Goal: Task Accomplishment & Management: Complete application form

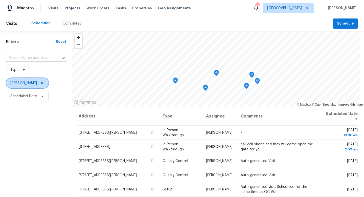
click at [38, 85] on span "[PERSON_NAME]" at bounding box center [27, 83] width 42 height 10
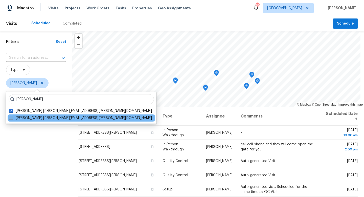
type input "paul springer"
click at [11, 118] on span at bounding box center [11, 118] width 4 height 4
click at [11, 118] on input "Paul Springer paul.springer@opendoor.com" at bounding box center [10, 116] width 3 height 3
checkbox input "true"
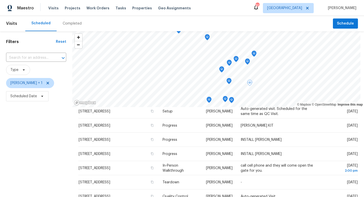
scroll to position [73, 0]
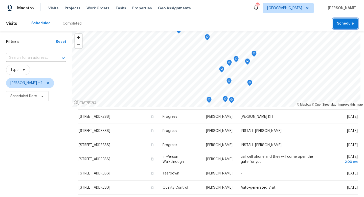
click at [339, 22] on span "Schedule" at bounding box center [345, 23] width 17 height 6
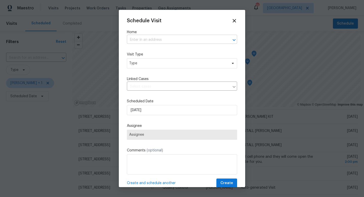
click at [145, 39] on input "text" at bounding box center [175, 40] width 96 height 8
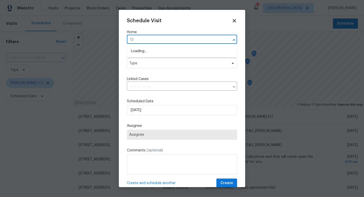
type input "1"
type input "[STREET_ADDRESS][PERSON_NAME]"
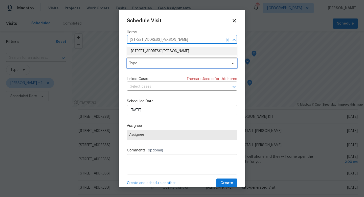
click at [141, 62] on span "Type" at bounding box center [178, 63] width 98 height 5
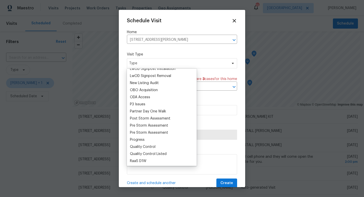
scroll to position [286, 0]
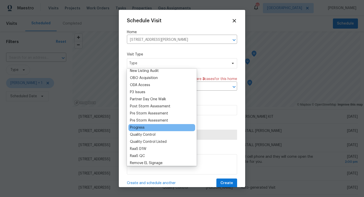
click at [147, 126] on div "Progress" at bounding box center [161, 127] width 67 height 7
click at [142, 127] on div "Progress" at bounding box center [137, 127] width 15 height 5
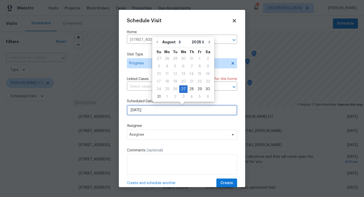
click at [146, 109] on input "8/27/2025" at bounding box center [182, 110] width 110 height 10
click at [190, 87] on div "28" at bounding box center [192, 88] width 8 height 7
type input "8/28/2025"
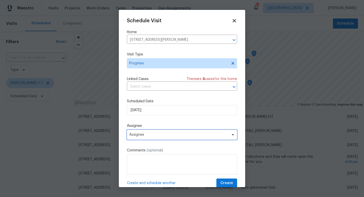
click at [156, 137] on span "Assignee" at bounding box center [182, 134] width 110 height 10
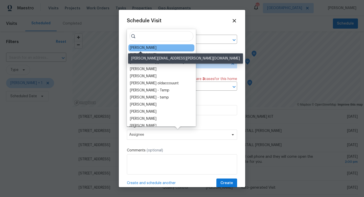
click at [143, 47] on div "[PERSON_NAME]" at bounding box center [143, 47] width 27 height 5
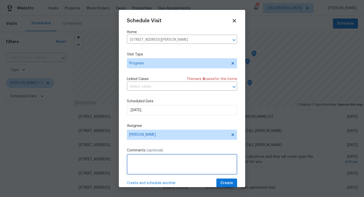
click at [144, 158] on textarea at bounding box center [182, 164] width 110 height 20
type textarea "Reno progress visit"
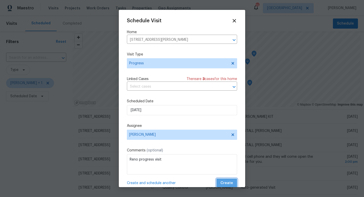
click at [236, 183] on button "Create" at bounding box center [226, 182] width 21 height 9
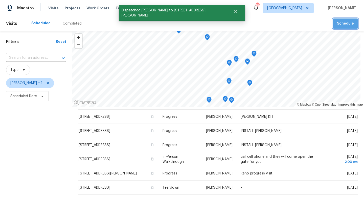
click at [349, 25] on span "Schedule" at bounding box center [345, 23] width 17 height 6
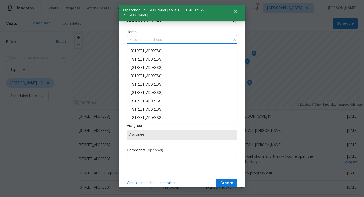
click at [145, 40] on input "text" at bounding box center [175, 40] width 96 height 8
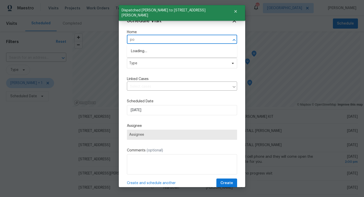
type input "p"
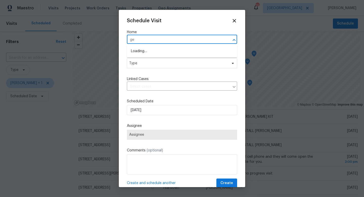
type input "g"
type input "4610 geor"
click at [159, 53] on li "4610 George Rd, Tampa, FL 33634" at bounding box center [182, 51] width 110 height 8
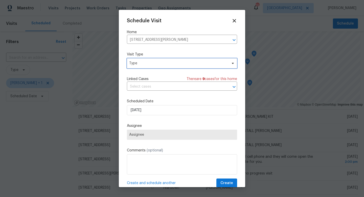
click at [145, 67] on span "Type" at bounding box center [182, 63] width 110 height 10
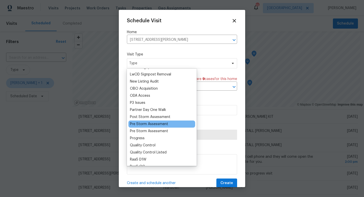
scroll to position [275, 0]
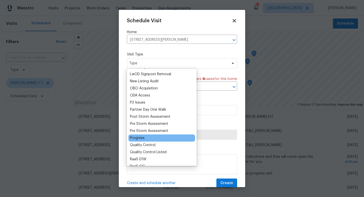
click at [141, 139] on div "Progress" at bounding box center [137, 137] width 15 height 5
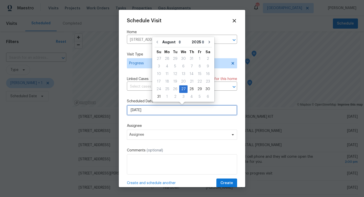
click at [147, 113] on input "8/27/2025" at bounding box center [182, 110] width 110 height 10
click at [196, 90] on div "29" at bounding box center [200, 88] width 8 height 7
click at [163, 113] on input "8/29/2025" at bounding box center [182, 110] width 110 height 10
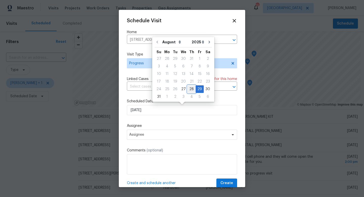
click at [189, 89] on div "28" at bounding box center [192, 88] width 8 height 7
type input "8/28/2025"
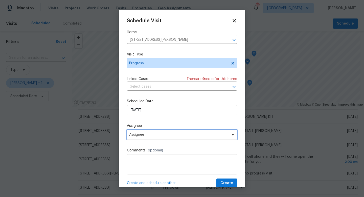
click at [146, 132] on span "Assignee" at bounding box center [182, 134] width 110 height 10
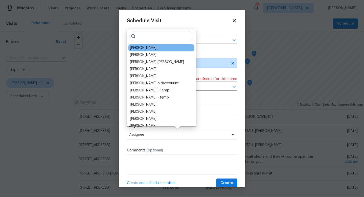
click at [143, 49] on div "[PERSON_NAME]" at bounding box center [143, 47] width 27 height 5
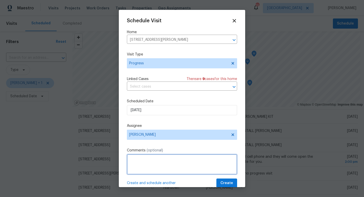
click at [145, 163] on textarea at bounding box center [182, 164] width 110 height 20
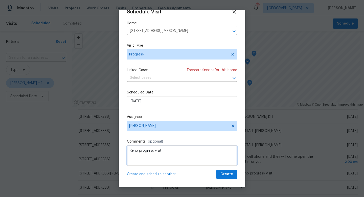
type textarea "Reno progress visit"
click at [234, 181] on div "Schedule Visit Home 4610 George Rd, Tampa, FL 33634 ​ Visit Type Progress Linke…" at bounding box center [182, 98] width 126 height 177
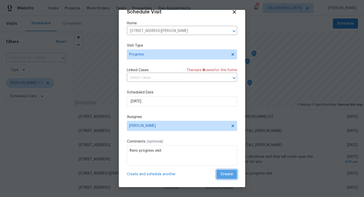
click at [233, 175] on button "Create" at bounding box center [226, 173] width 21 height 9
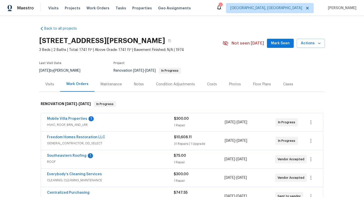
click at [71, 121] on div "Mobile Villa Properties 1" at bounding box center [110, 119] width 127 height 6
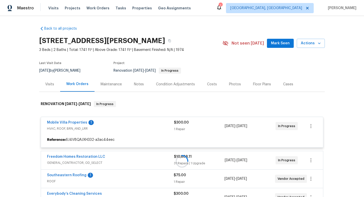
click at [70, 123] on div at bounding box center [182, 161] width 286 height 131
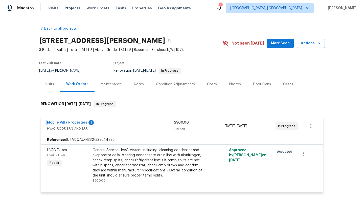
click at [70, 123] on link "Mobile Villa Properties" at bounding box center [67, 123] width 40 height 4
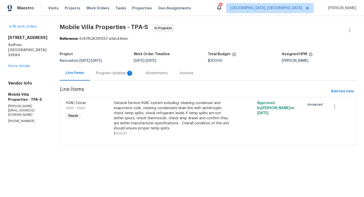
click at [103, 71] on div "Progress Updates 1" at bounding box center [114, 73] width 37 height 5
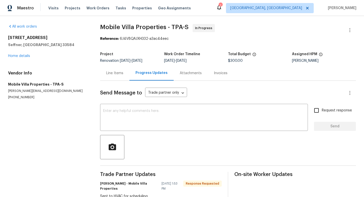
scroll to position [16, 0]
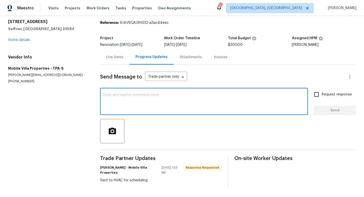
click at [134, 100] on textarea at bounding box center [204, 102] width 202 height 18
type textarea "Thanks"
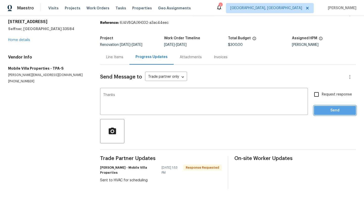
click at [303, 111] on span "Send" at bounding box center [335, 110] width 34 height 6
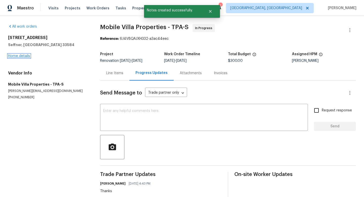
click at [23, 56] on link "Home details" at bounding box center [19, 56] width 22 height 4
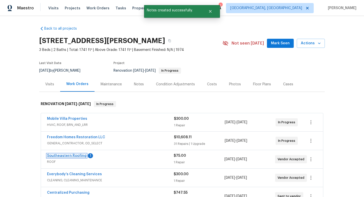
click at [54, 154] on link "Southeastern Roofing" at bounding box center [66, 156] width 39 height 4
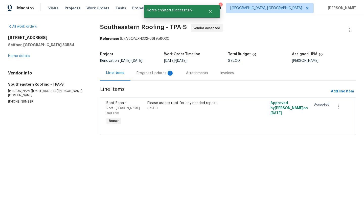
click at [142, 73] on div "Progress Updates 1" at bounding box center [155, 73] width 37 height 5
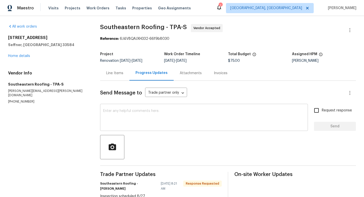
scroll to position [13, 0]
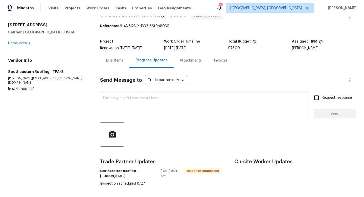
click at [148, 106] on textarea at bounding box center [204, 105] width 202 height 18
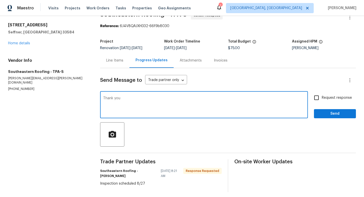
type textarea "Thank you"
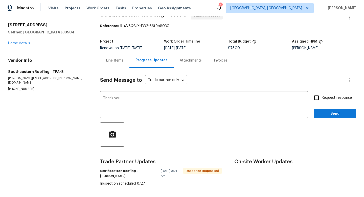
click at [303, 118] on div "Send Message to Trade partner only Trade partner only ​ Thank you x ​ Request r…" at bounding box center [228, 130] width 256 height 124
click at [303, 114] on span "Send" at bounding box center [335, 114] width 34 height 6
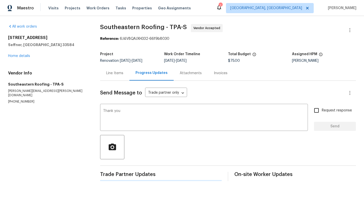
scroll to position [0, 0]
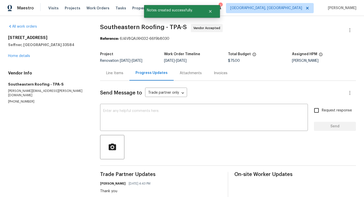
click at [22, 59] on div "All work orders 2905 Forestwood Dr Seffner, FL 33584 Home details Vendor Info S…" at bounding box center [48, 64] width 80 height 80
click at [22, 58] on div "All work orders 2905 Forestwood Dr Seffner, FL 33584 Home details Vendor Info S…" at bounding box center [48, 64] width 80 height 80
click at [22, 57] on link "Home details" at bounding box center [19, 56] width 22 height 4
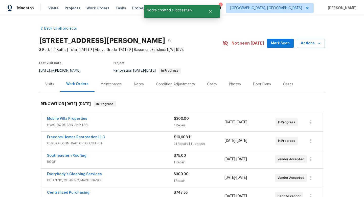
scroll to position [88, 0]
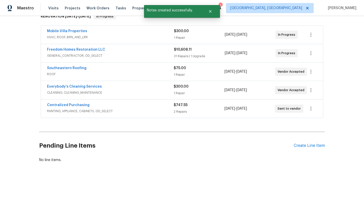
click at [303, 148] on div "Pending Line Items Create Line Item" at bounding box center [182, 146] width 286 height 24
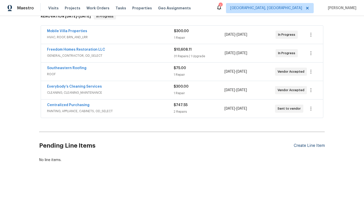
click at [303, 146] on div "Create Line Item" at bounding box center [309, 145] width 31 height 5
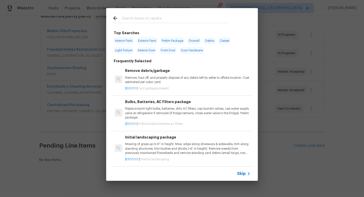
click at [242, 158] on span "Skip" at bounding box center [241, 173] width 9 height 5
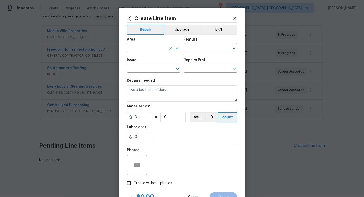
click at [134, 47] on input "text" at bounding box center [146, 48] width 39 height 8
type input "l"
type input "Exterior Overall"
type input "Landscaping"
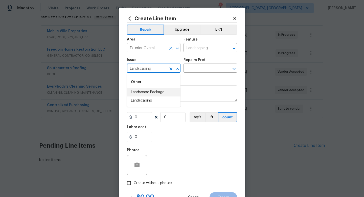
type input "Landscaping"
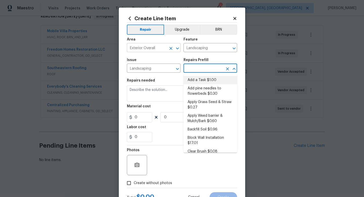
type input "Add a Task $1.00"
type textarea "HPM to detail"
type input "1"
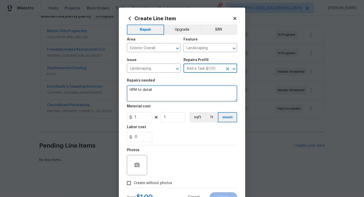
click at [140, 90] on textarea "HPM to detail" at bounding box center [182, 93] width 110 height 16
type textarea "p"
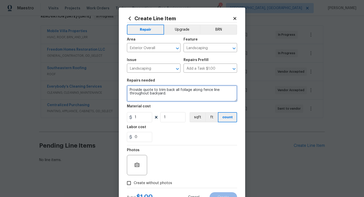
click at [186, 89] on textarea "Provide quote to trim back all foilage along fence line throughout backyard." at bounding box center [182, 93] width 110 height 16
type textarea "Provide quote to trim back all foliage along fence line throughout backyard."
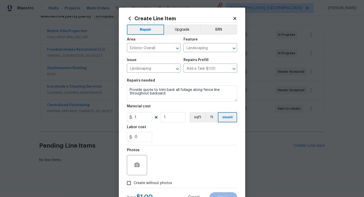
click at [162, 158] on span "Create without photos" at bounding box center [153, 182] width 38 height 5
click at [134, 158] on input "Create without photos" at bounding box center [129, 183] width 10 height 10
checkbox input "true"
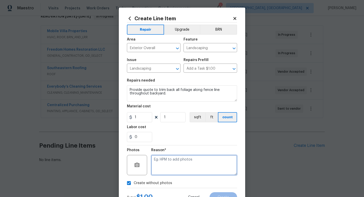
click at [170, 158] on textarea at bounding box center [194, 165] width 86 height 20
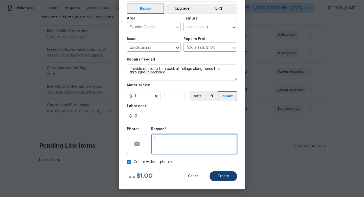
type textarea "1"
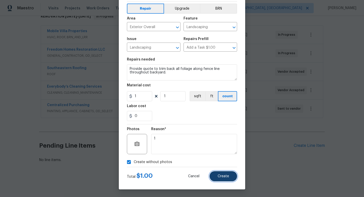
click at [227, 158] on button "Create" at bounding box center [224, 176] width 28 height 10
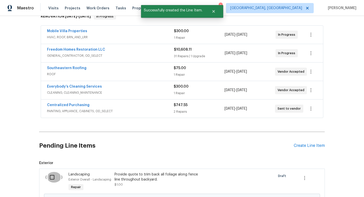
click at [53, 158] on input "checkbox" at bounding box center [54, 177] width 14 height 11
checkbox input "true"
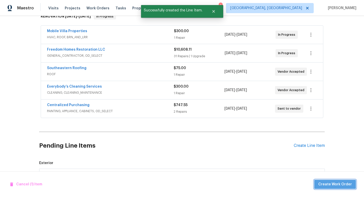
click at [303, 158] on span "Create Work Order" at bounding box center [335, 184] width 34 height 6
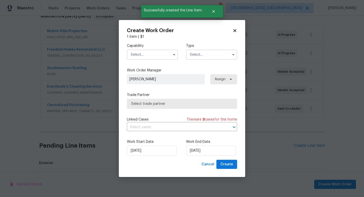
click at [153, 60] on div "Capability Type" at bounding box center [182, 51] width 110 height 25
click at [151, 56] on input "text" at bounding box center [152, 55] width 51 height 10
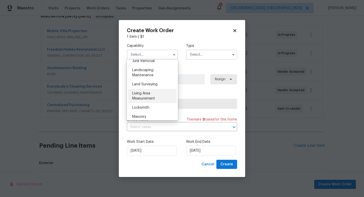
scroll to position [328, 0]
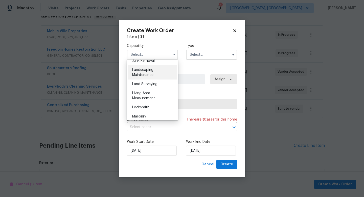
click at [151, 73] on span "Landscaping Maintenance" at bounding box center [142, 72] width 21 height 9
type input "Landscaping Maintenance"
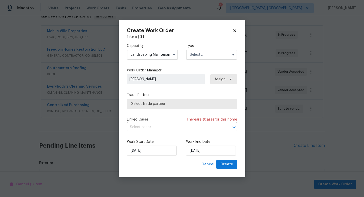
click at [208, 58] on input "text" at bounding box center [211, 55] width 51 height 10
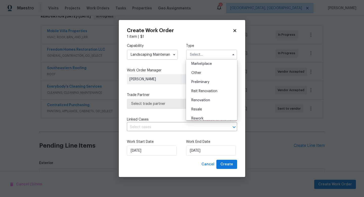
scroll to position [106, 0]
click at [207, 85] on div "Renovation" at bounding box center [211, 86] width 49 height 9
type input "Renovation"
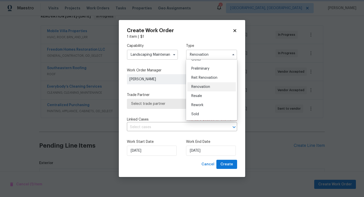
scroll to position [0, 0]
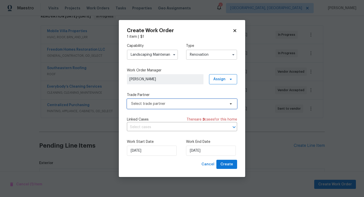
click at [168, 106] on span "Select trade partner" at bounding box center [182, 104] width 110 height 10
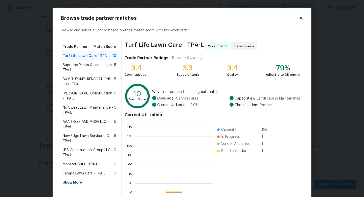
scroll to position [26, 0]
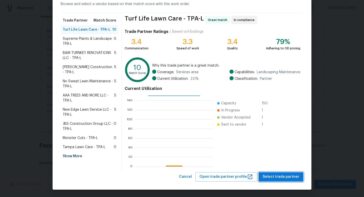
click at [288, 158] on span "Select trade partner" at bounding box center [281, 177] width 37 height 6
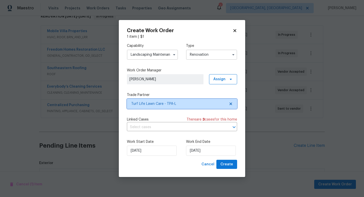
scroll to position [0, 0]
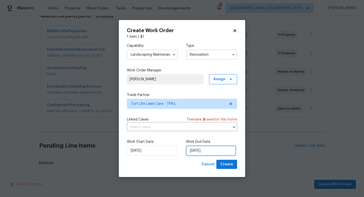
click at [206, 153] on input "[DATE]" at bounding box center [211, 150] width 50 height 10
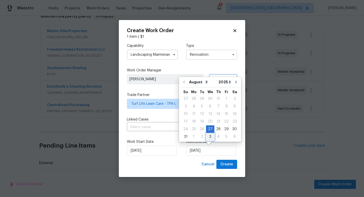
click at [210, 137] on div "3" at bounding box center [210, 136] width 8 height 7
type input "9/3/2025"
select select "8"
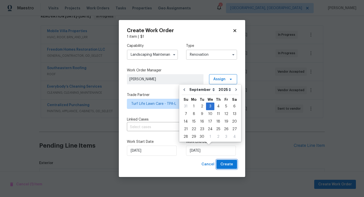
click at [226, 158] on button "Create" at bounding box center [226, 164] width 21 height 9
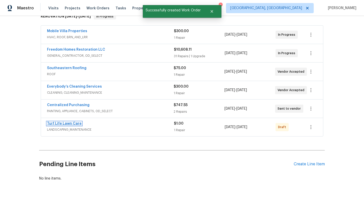
click at [57, 124] on link "Turf Life Lawn Care" at bounding box center [64, 124] width 35 height 4
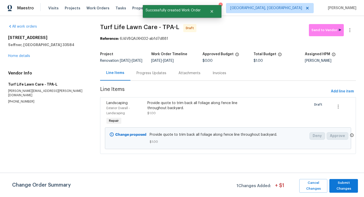
click at [303, 158] on div "Change Order Summary 1 Changes Added: + $ 1 Cancel Changes Submit Changes" at bounding box center [182, 184] width 364 height 24
click at [303, 158] on span "Submit Changes" at bounding box center [344, 186] width 24 height 12
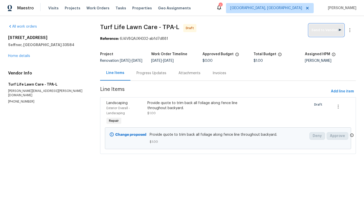
click at [303, 33] on button "Send to Vendor" at bounding box center [326, 30] width 35 height 12
click at [22, 53] on div "2905 Forestwood Dr Seffner, FL 33584 Home details" at bounding box center [48, 46] width 80 height 23
click at [22, 54] on div "2905 Forestwood Dr Seffner, FL 33584 Home details" at bounding box center [48, 46] width 80 height 23
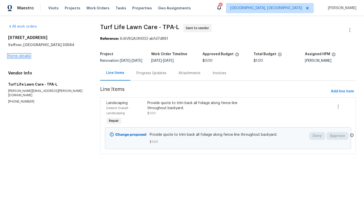
click at [25, 56] on link "Home details" at bounding box center [19, 56] width 22 height 4
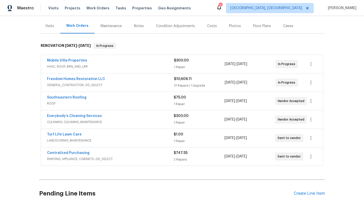
scroll to position [5, 0]
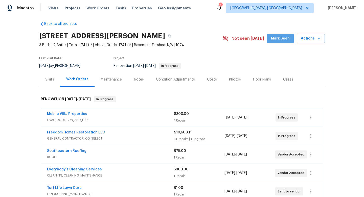
click at [284, 37] on span "Mark Seen" at bounding box center [280, 38] width 19 height 6
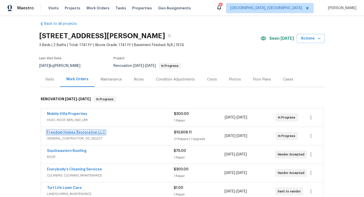
click at [83, 132] on link "Freedom Homes Restoration LLC" at bounding box center [76, 133] width 58 height 4
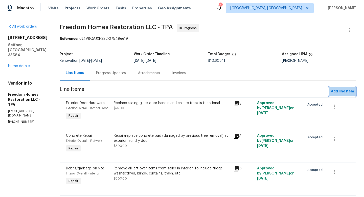
click at [303, 94] on span "Add line item" at bounding box center [342, 91] width 23 height 6
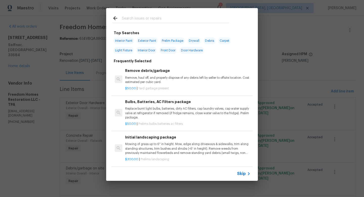
click at [241, 158] on div "Skip" at bounding box center [182, 173] width 152 height 14
click at [243, 158] on span "Skip" at bounding box center [241, 173] width 9 height 5
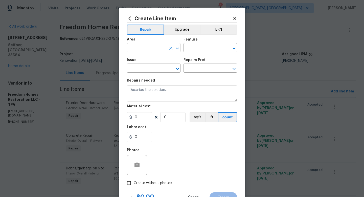
click at [143, 48] on input "text" at bounding box center [146, 48] width 39 height 8
type input "Bathroom"
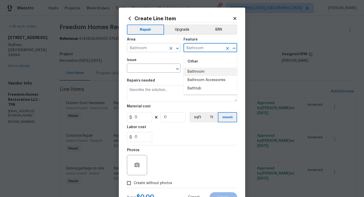
type input "Bathroom"
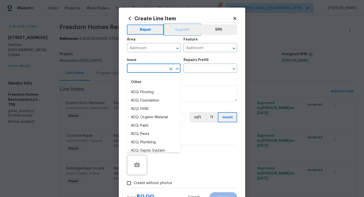
click at [174, 30] on button "Upgrade" at bounding box center [182, 30] width 36 height 10
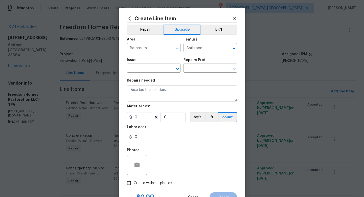
click at [163, 64] on div "Issue" at bounding box center [154, 61] width 54 height 7
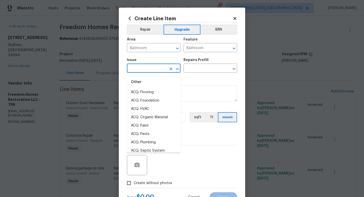
click at [161, 68] on input "text" at bounding box center [146, 69] width 39 height 8
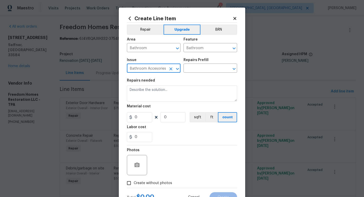
type input "Bathroom Accesories"
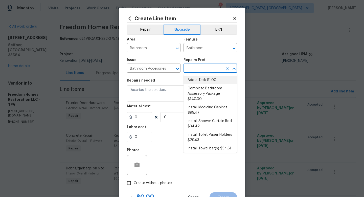
type input "Interior Trim"
type input "Add a Task $1.00"
type textarea "HPM to detail"
type input "1"
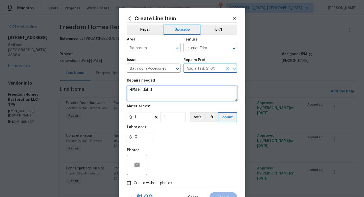
click at [149, 98] on textarea "HPM to detail" at bounding box center [182, 93] width 110 height 16
type textarea "R"
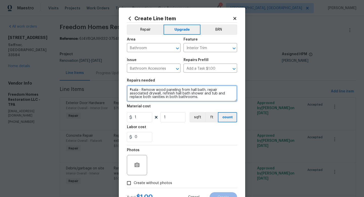
type textarea "#sala - Remove wood paneling from hall bath, repair associated drywall, refinis…"
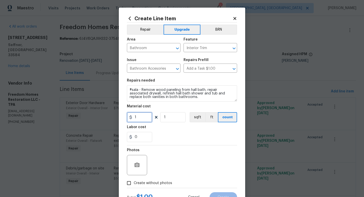
click at [143, 117] on input "1" at bounding box center [139, 117] width 25 height 10
type input "3600"
click at [153, 158] on span "Create without photos" at bounding box center [153, 182] width 38 height 5
click at [134, 158] on input "Create without photos" at bounding box center [129, 183] width 10 height 10
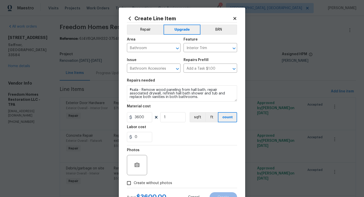
checkbox input "true"
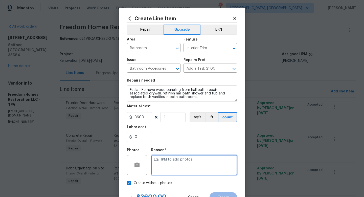
click at [169, 158] on textarea at bounding box center [194, 165] width 86 height 20
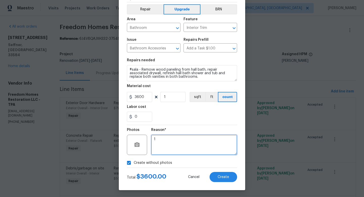
scroll to position [21, 0]
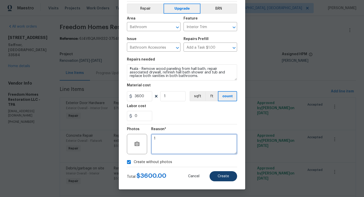
type textarea "1"
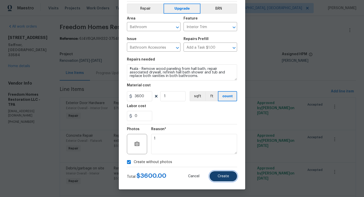
click at [228, 158] on span "Create" at bounding box center [223, 176] width 11 height 4
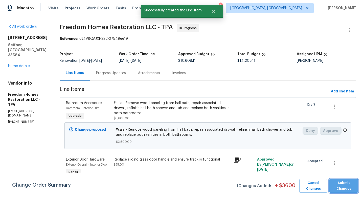
click at [303, 158] on span "Submit Changes" at bounding box center [344, 186] width 24 height 12
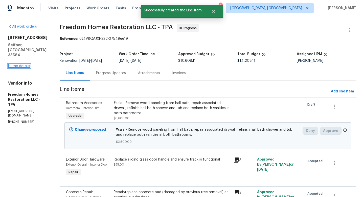
click at [26, 64] on link "Home details" at bounding box center [19, 66] width 22 height 4
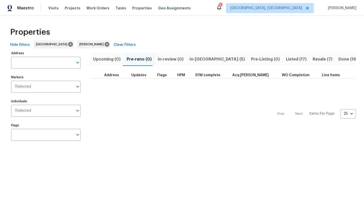
click at [194, 60] on span "In-[GEOGRAPHIC_DATA] (5)" at bounding box center [217, 59] width 55 height 7
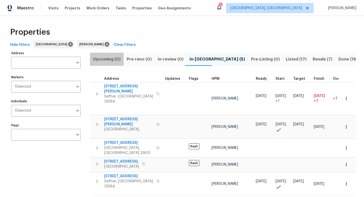
click at [105, 60] on span "Upcoming (0)" at bounding box center [107, 59] width 28 height 7
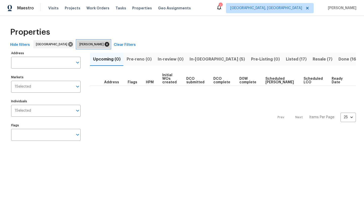
click at [105, 46] on icon at bounding box center [107, 44] width 5 height 5
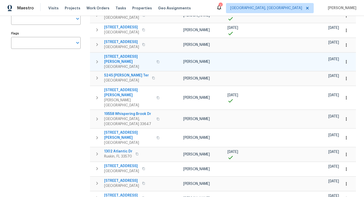
scroll to position [92, 0]
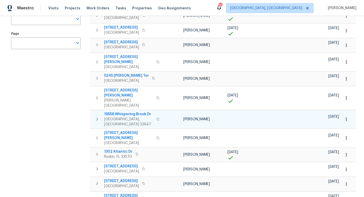
click at [130, 112] on span "19558 Whispering Brook Dr" at bounding box center [128, 114] width 49 height 5
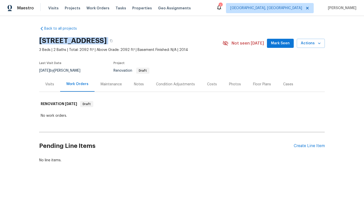
drag, startPoint x: 39, startPoint y: 38, endPoint x: 193, endPoint y: 42, distance: 154.3
click at [193, 42] on div "19558 Whispering Brook Dr, Tampa, FL 33647" at bounding box center [130, 40] width 183 height 13
copy div "19558 Whispering Brook Dr, Tampa, FL 33647"
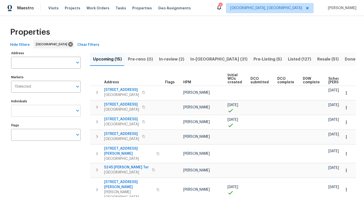
click at [41, 113] on input "Individuals" at bounding box center [42, 111] width 62 height 12
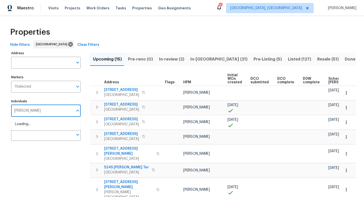
type input "bobby"
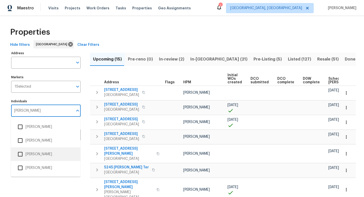
click at [21, 155] on input "checkbox" at bounding box center [20, 154] width 11 height 11
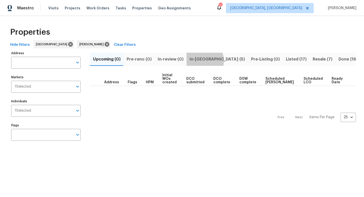
click at [203, 60] on span "In-reno (5)" at bounding box center [217, 59] width 55 height 7
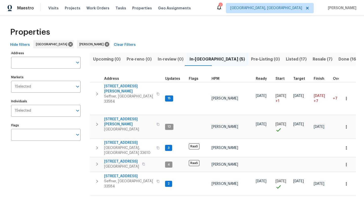
click at [313, 59] on span "Resale (7)" at bounding box center [323, 59] width 20 height 7
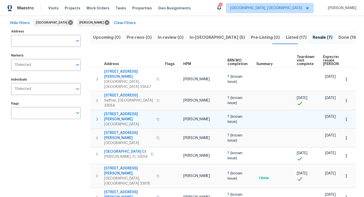
scroll to position [22, 0]
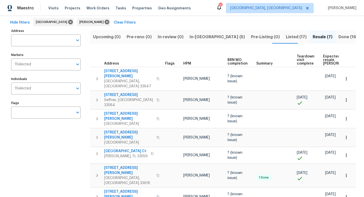
click at [203, 38] on span "In-reno (5)" at bounding box center [217, 36] width 55 height 7
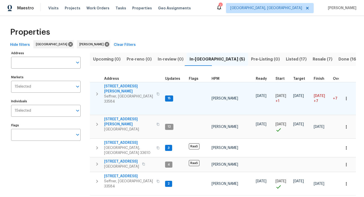
click at [123, 87] on span "807 Old Darby St" at bounding box center [128, 89] width 49 height 10
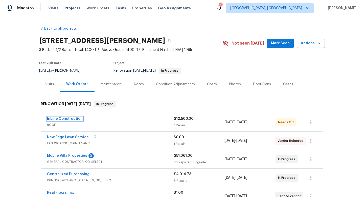
click at [68, 117] on link "InLine Construction" at bounding box center [65, 119] width 36 height 4
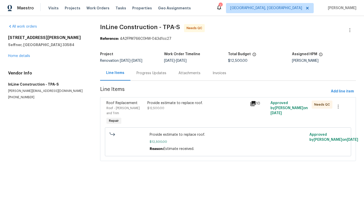
click at [174, 102] on div "Provide estimate to replace roof." at bounding box center [197, 102] width 100 height 5
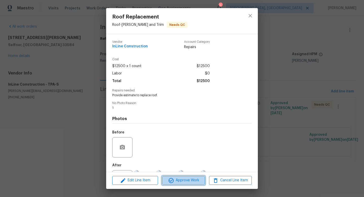
click at [182, 182] on span "Approve Work" at bounding box center [184, 180] width 40 height 6
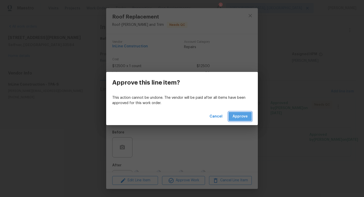
click at [241, 117] on span "Approve" at bounding box center [240, 116] width 15 height 6
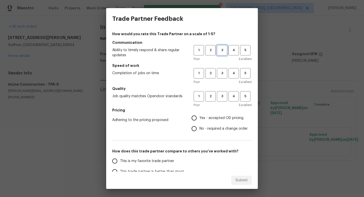
click at [223, 53] on span "3" at bounding box center [222, 50] width 9 height 6
click at [223, 73] on span "3" at bounding box center [222, 73] width 9 height 6
click at [223, 93] on button "3" at bounding box center [222, 96] width 10 height 10
click at [219, 116] on span "Yes - accepted OD pricing" at bounding box center [222, 117] width 44 height 5
click at [200, 116] on input "Yes - accepted OD pricing" at bounding box center [194, 118] width 11 height 11
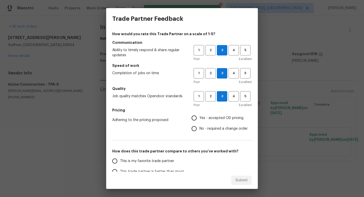
radio input "true"
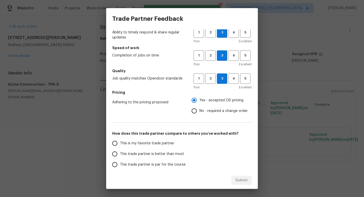
scroll to position [22, 0]
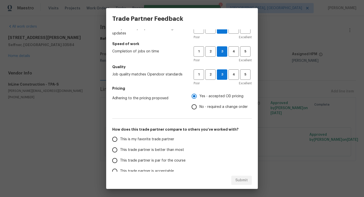
click at [168, 162] on span "This trade partner is par for the course" at bounding box center [153, 160] width 66 height 5
click at [120, 162] on input "This trade partner is par for the course" at bounding box center [115, 160] width 11 height 11
click at [246, 181] on span "Submit" at bounding box center [241, 180] width 12 height 6
radio input "true"
radio input "false"
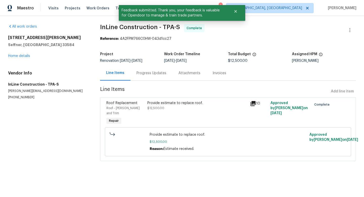
click at [26, 58] on div "[STREET_ADDRESS][PERSON_NAME] Home details" at bounding box center [48, 46] width 80 height 23
click at [26, 57] on link "Home details" at bounding box center [19, 56] width 22 height 4
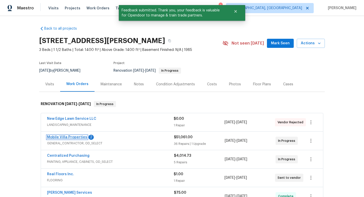
click at [74, 138] on link "Mobile Villa Properties" at bounding box center [67, 137] width 40 height 4
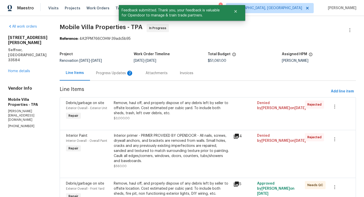
click at [96, 73] on div "Progress Updates 2" at bounding box center [114, 73] width 37 height 5
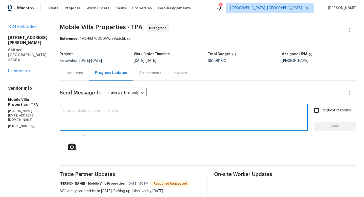
click at [125, 118] on textarea at bounding box center [184, 118] width 242 height 18
type textarea "Thank you."
click at [327, 128] on span "Send" at bounding box center [335, 126] width 34 height 6
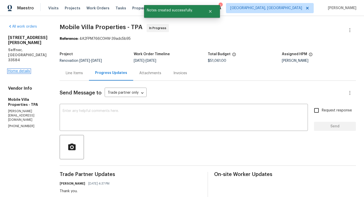
click at [14, 69] on link "Home details" at bounding box center [19, 71] width 22 height 4
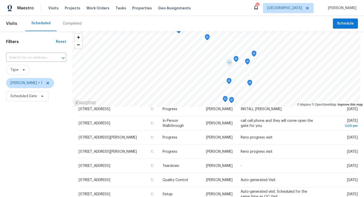
scroll to position [109, 0]
click at [337, 22] on button "Schedule" at bounding box center [345, 23] width 25 height 10
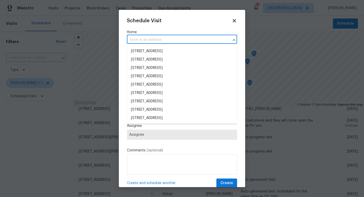
click at [191, 36] on input "text" at bounding box center [175, 40] width 96 height 8
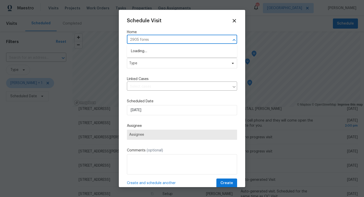
type input "2905 forest"
click at [182, 51] on li "[STREET_ADDRESS][PERSON_NAME]" at bounding box center [182, 51] width 110 height 8
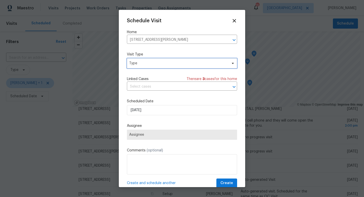
click at [156, 63] on span "Type" at bounding box center [178, 63] width 98 height 5
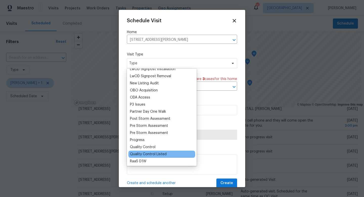
scroll to position [274, 0]
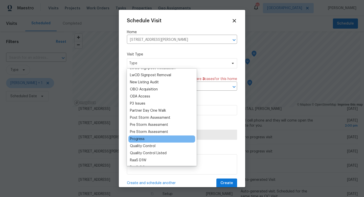
click at [147, 141] on div "Progress" at bounding box center [161, 138] width 67 height 7
click at [140, 140] on div "Progress" at bounding box center [137, 138] width 15 height 5
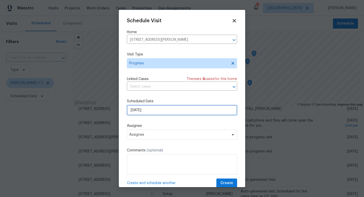
click at [141, 111] on input "[DATE]" at bounding box center [182, 110] width 110 height 10
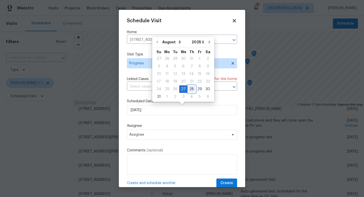
click at [191, 89] on div "28" at bounding box center [192, 88] width 8 height 7
type input "[DATE]"
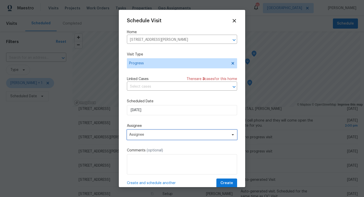
click at [151, 134] on span "Assignee" at bounding box center [178, 135] width 99 height 4
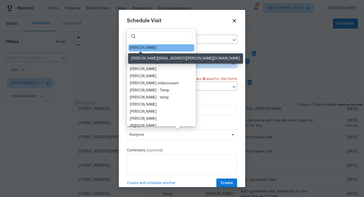
click at [149, 48] on div "[PERSON_NAME]" at bounding box center [143, 47] width 27 height 5
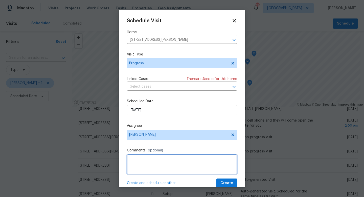
click at [154, 167] on textarea at bounding box center [182, 164] width 110 height 20
type textarea "Reno progress visit"
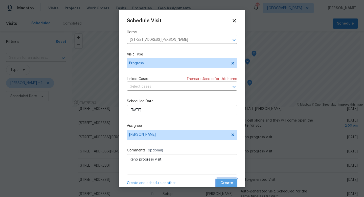
click at [226, 180] on button "Create" at bounding box center [226, 182] width 21 height 9
